Goal: Information Seeking & Learning: Learn about a topic

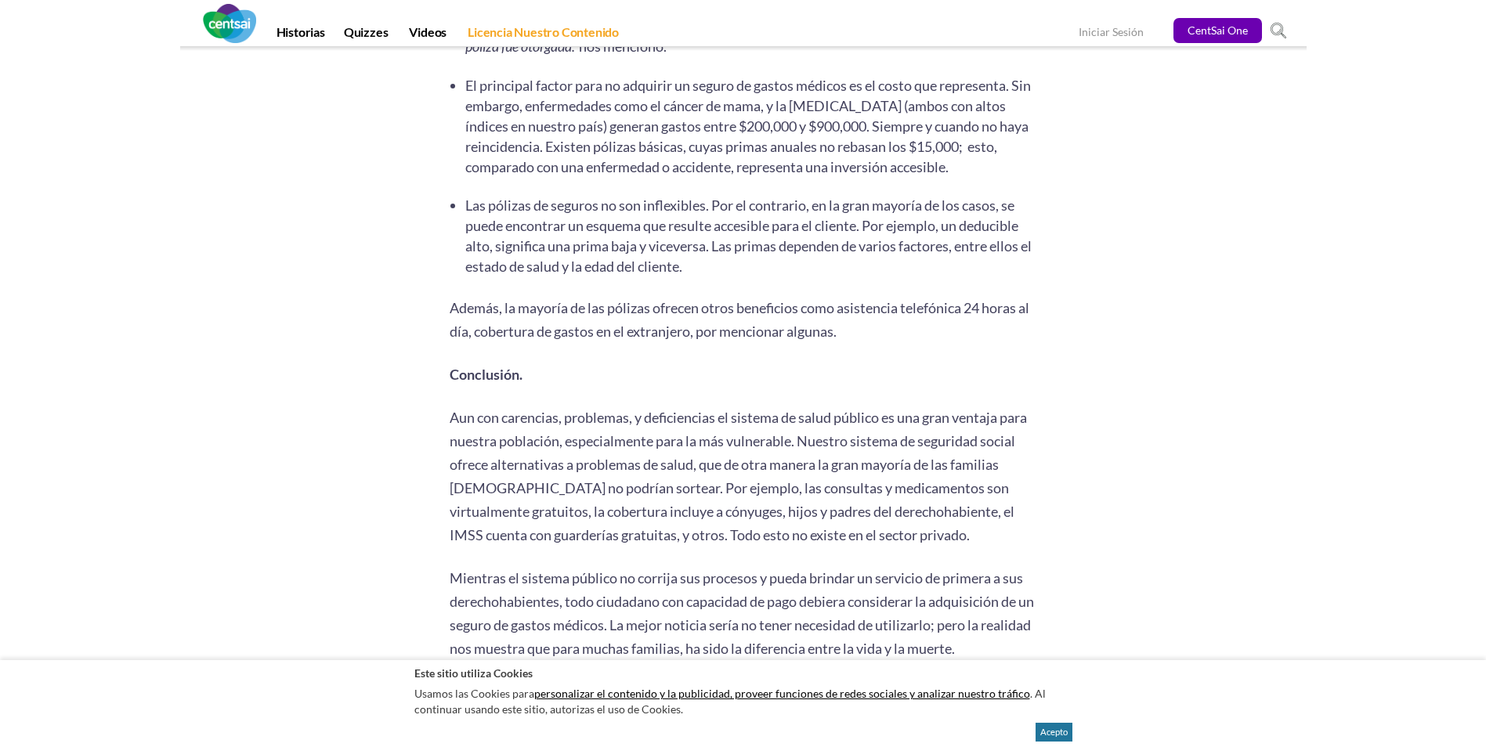
scroll to position [2912, 0]
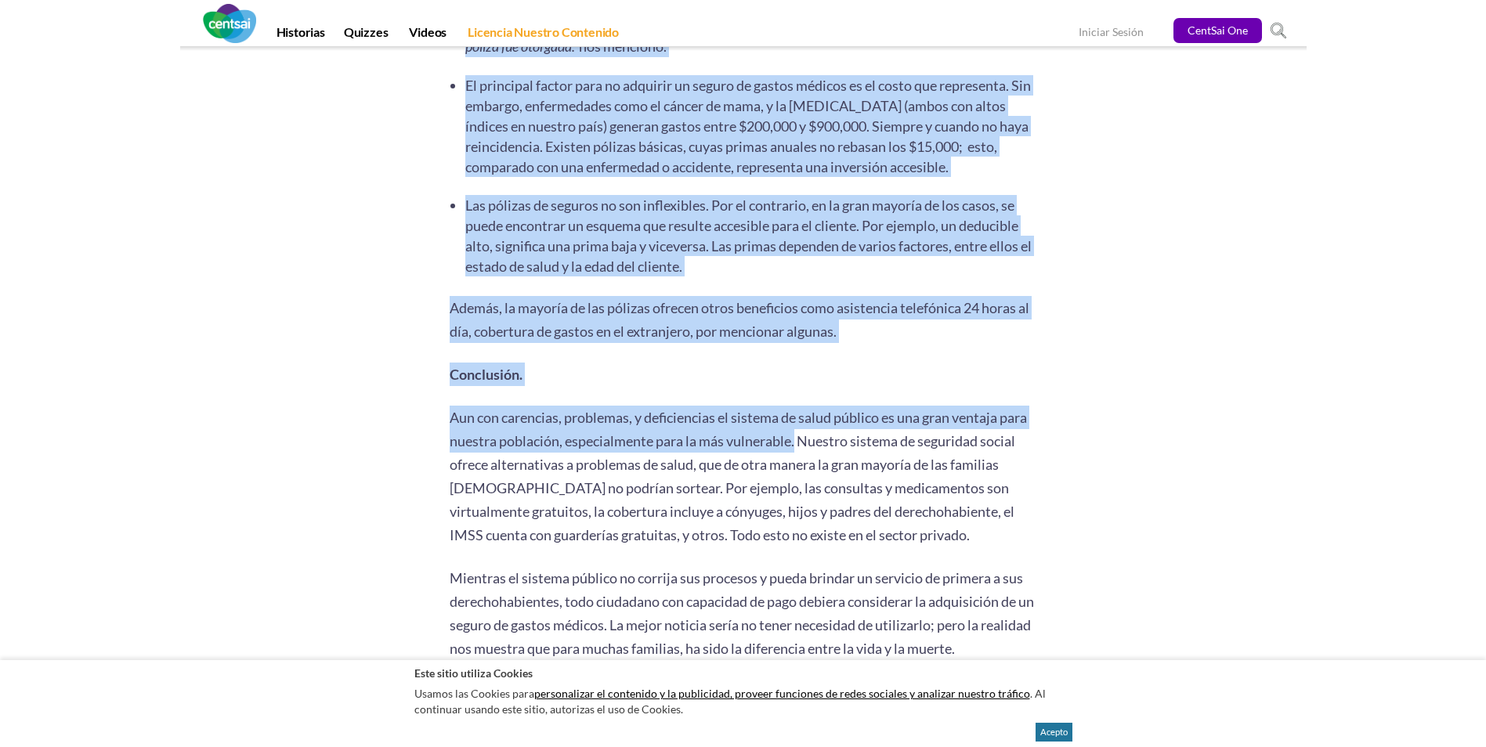
drag, startPoint x: 797, startPoint y: 446, endPoint x: 448, endPoint y: 416, distance: 349.9
drag, startPoint x: 448, startPoint y: 416, endPoint x: 457, endPoint y: 418, distance: 8.9
click at [457, 418] on span "Aun con carencias, problemas, y deficiencias el sistema de salud público es una…" at bounding box center [738, 476] width 577 height 135
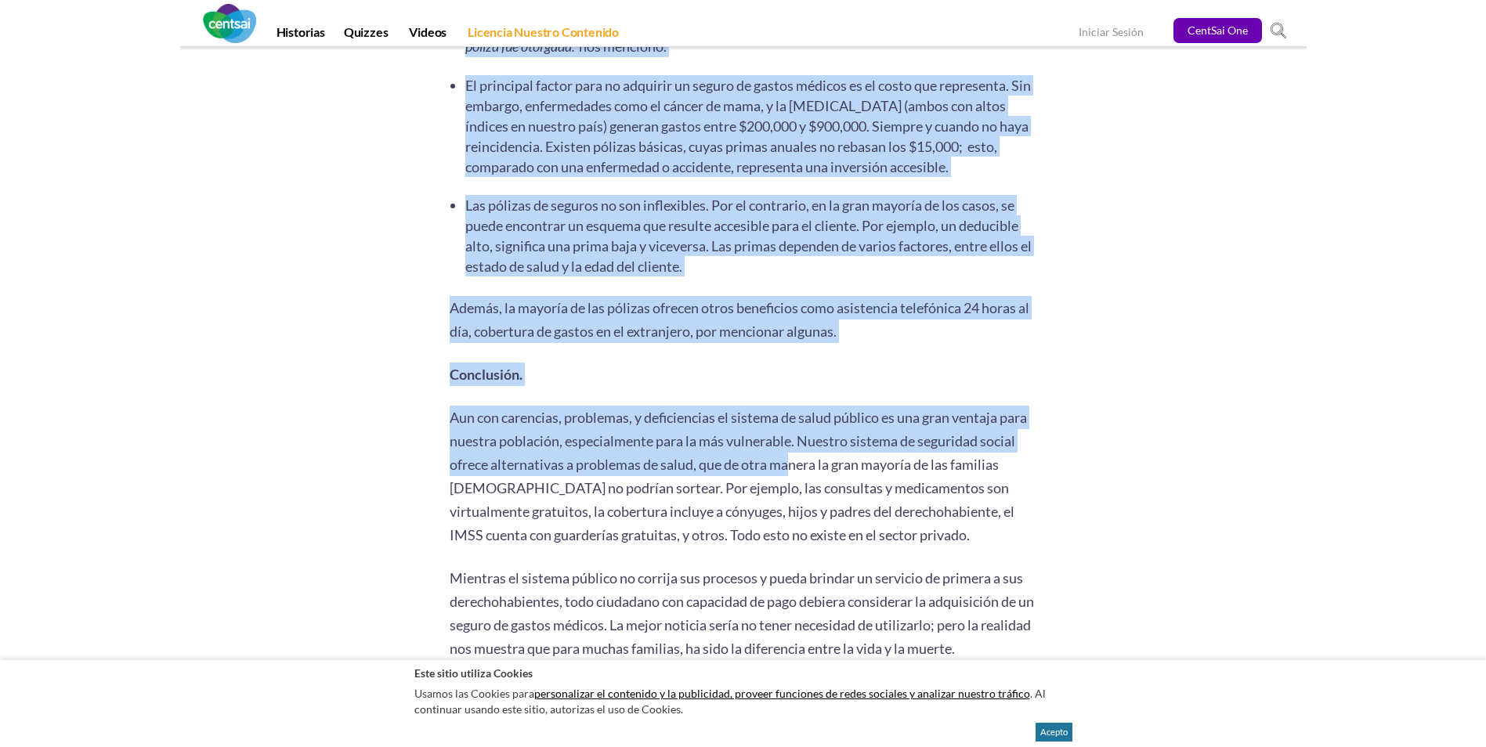
drag, startPoint x: 447, startPoint y: 415, endPoint x: 793, endPoint y: 456, distance: 348.6
click at [793, 456] on span "Aun con carencias, problemas, y deficiencias el sistema de salud público es una…" at bounding box center [738, 476] width 577 height 135
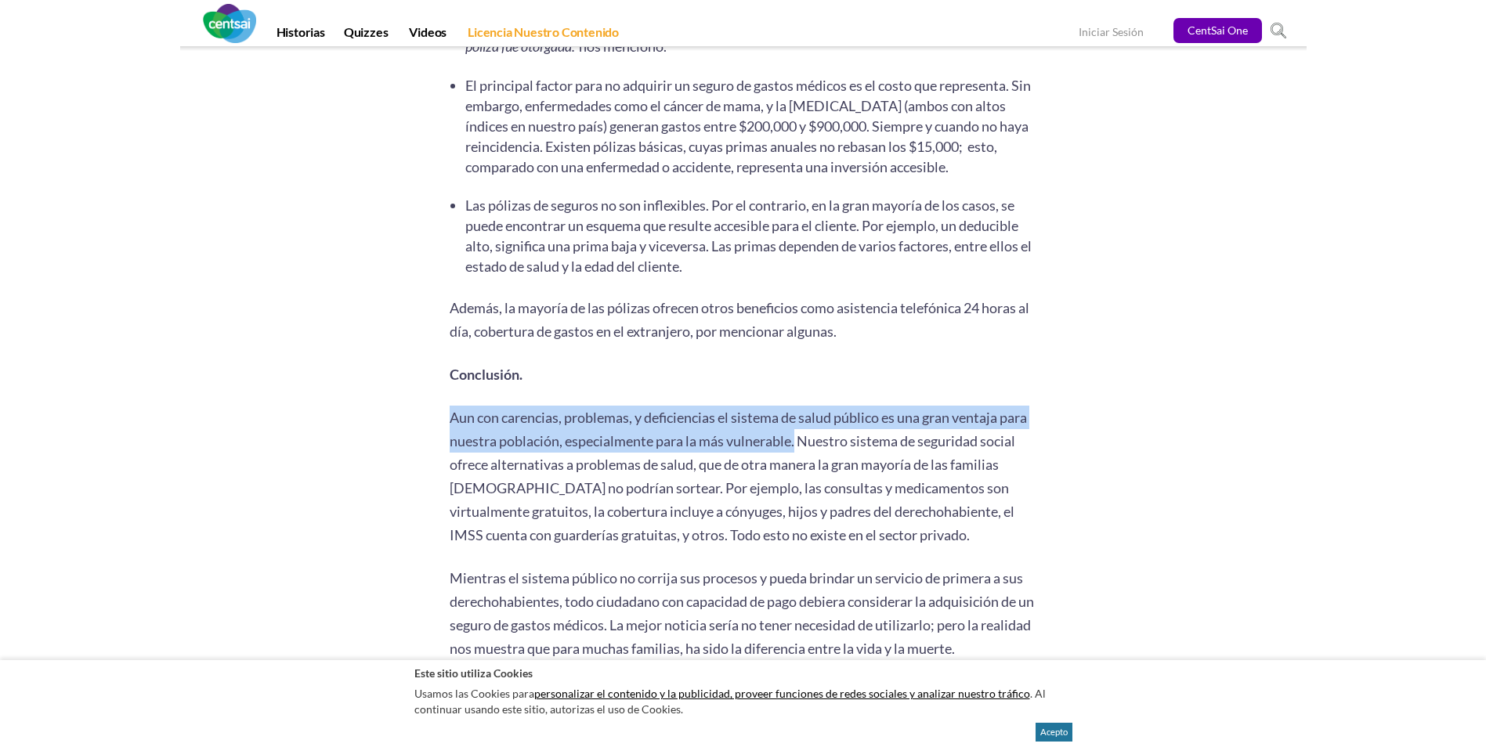
drag, startPoint x: 797, startPoint y: 442, endPoint x: 450, endPoint y: 422, distance: 346.8
click at [450, 422] on span "Aun con carencias, problemas, y deficiencias el sistema de salud público es una…" at bounding box center [738, 476] width 577 height 135
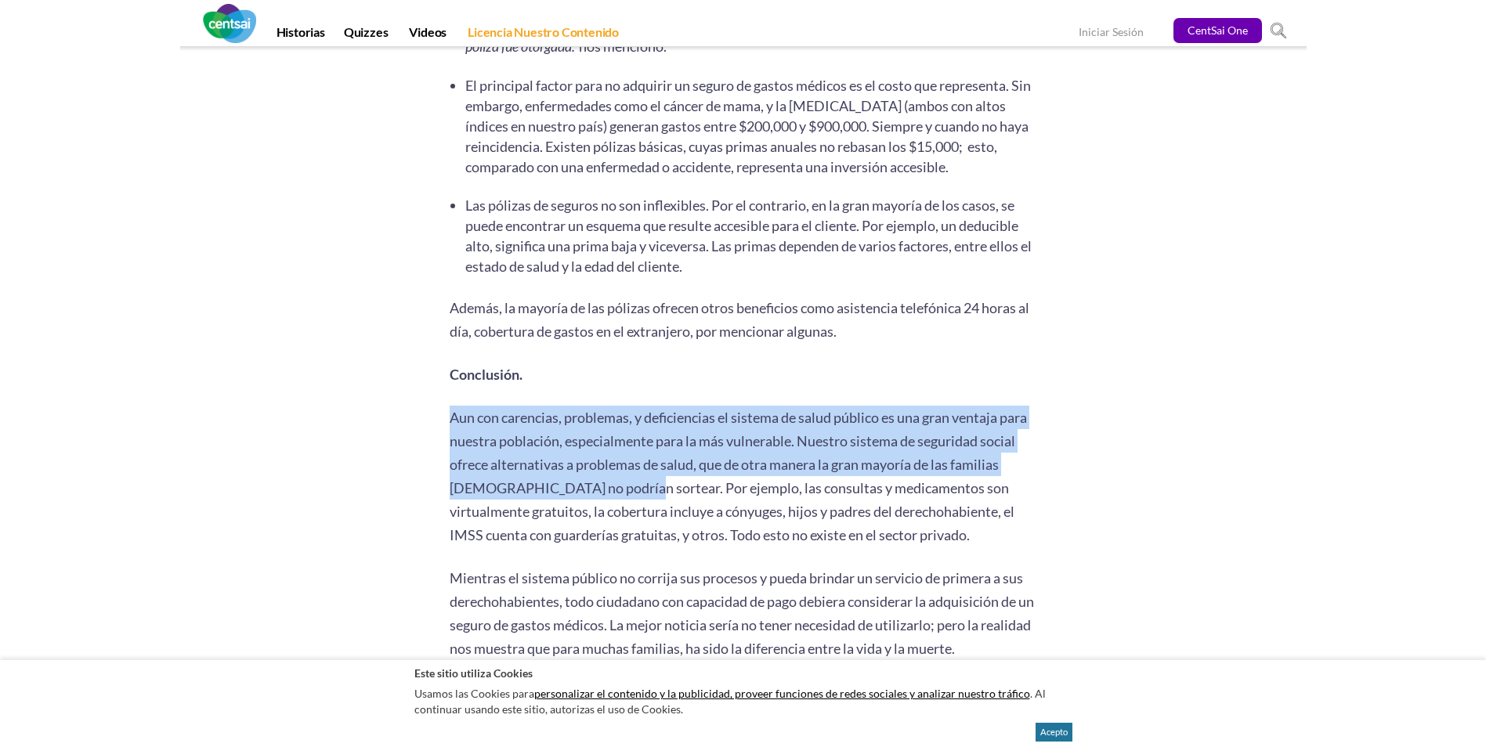
drag, startPoint x: 450, startPoint y: 422, endPoint x: 629, endPoint y: 486, distance: 189.5
click at [629, 486] on span "Aun con carencias, problemas, y deficiencias el sistema de salud público es una…" at bounding box center [738, 476] width 577 height 135
drag, startPoint x: 629, startPoint y: 486, endPoint x: 610, endPoint y: 475, distance: 21.4
copy span "Aun con carencias, problemas, y deficiencias el sistema de salud público es una…"
